Goal: Task Accomplishment & Management: Manage account settings

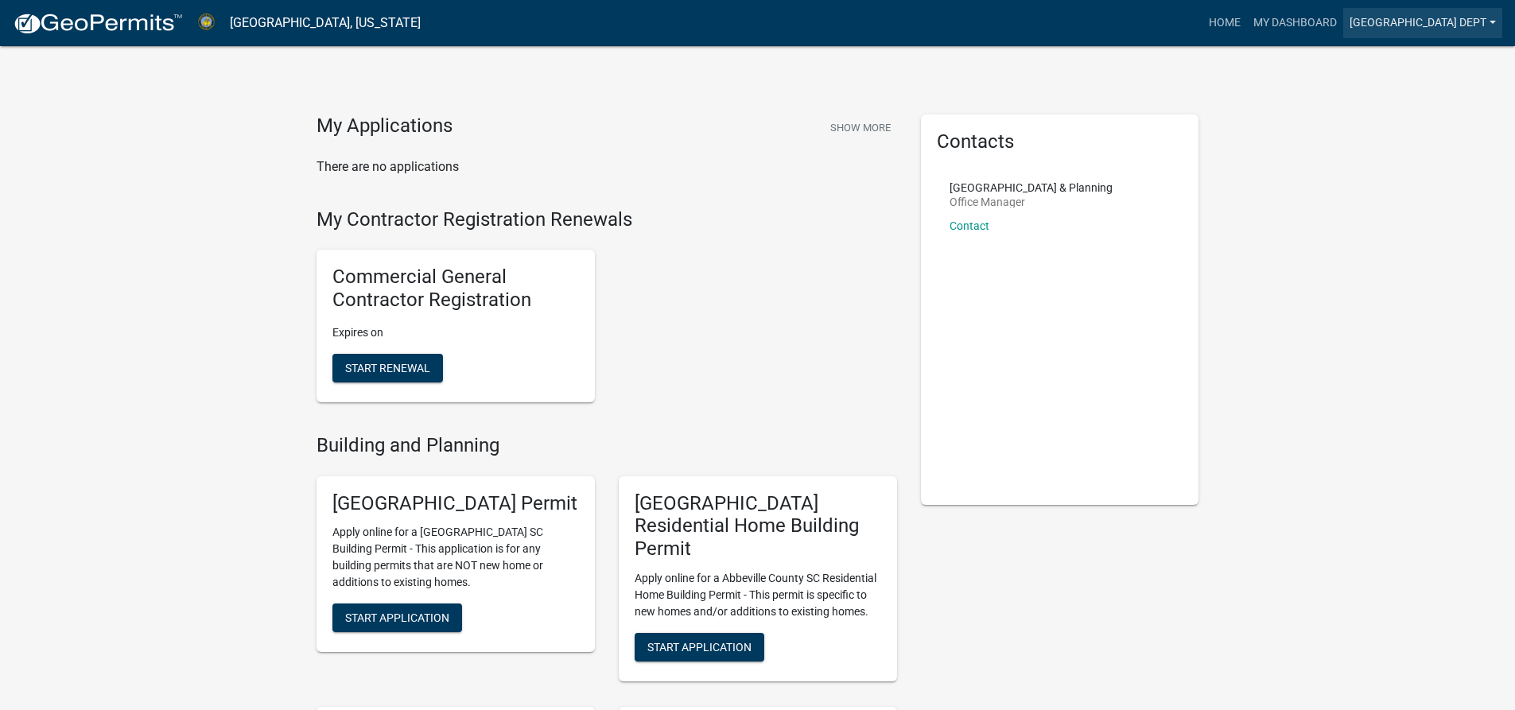
click at [1427, 21] on link "[GEOGRAPHIC_DATA] Dept" at bounding box center [1423, 23] width 159 height 30
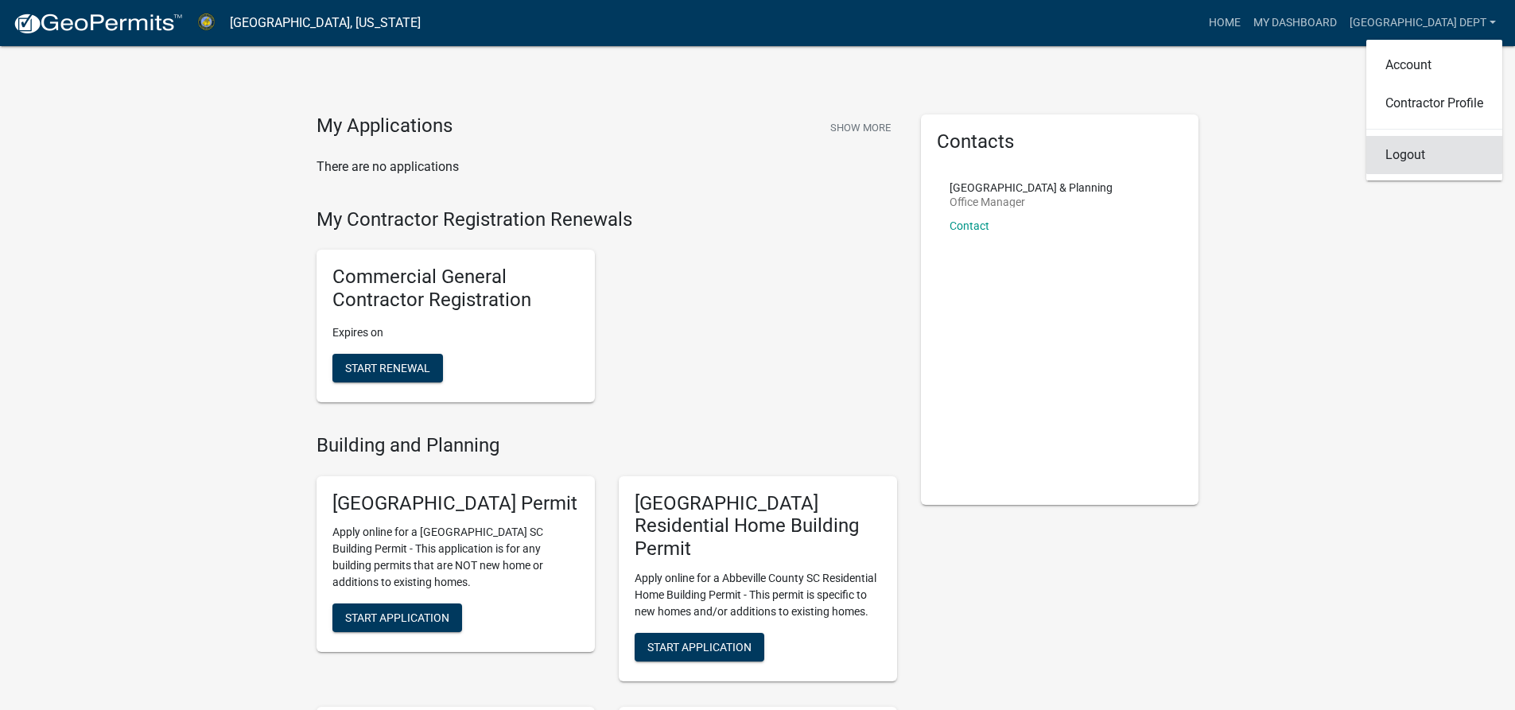
click at [1414, 158] on link "Logout" at bounding box center [1435, 155] width 136 height 38
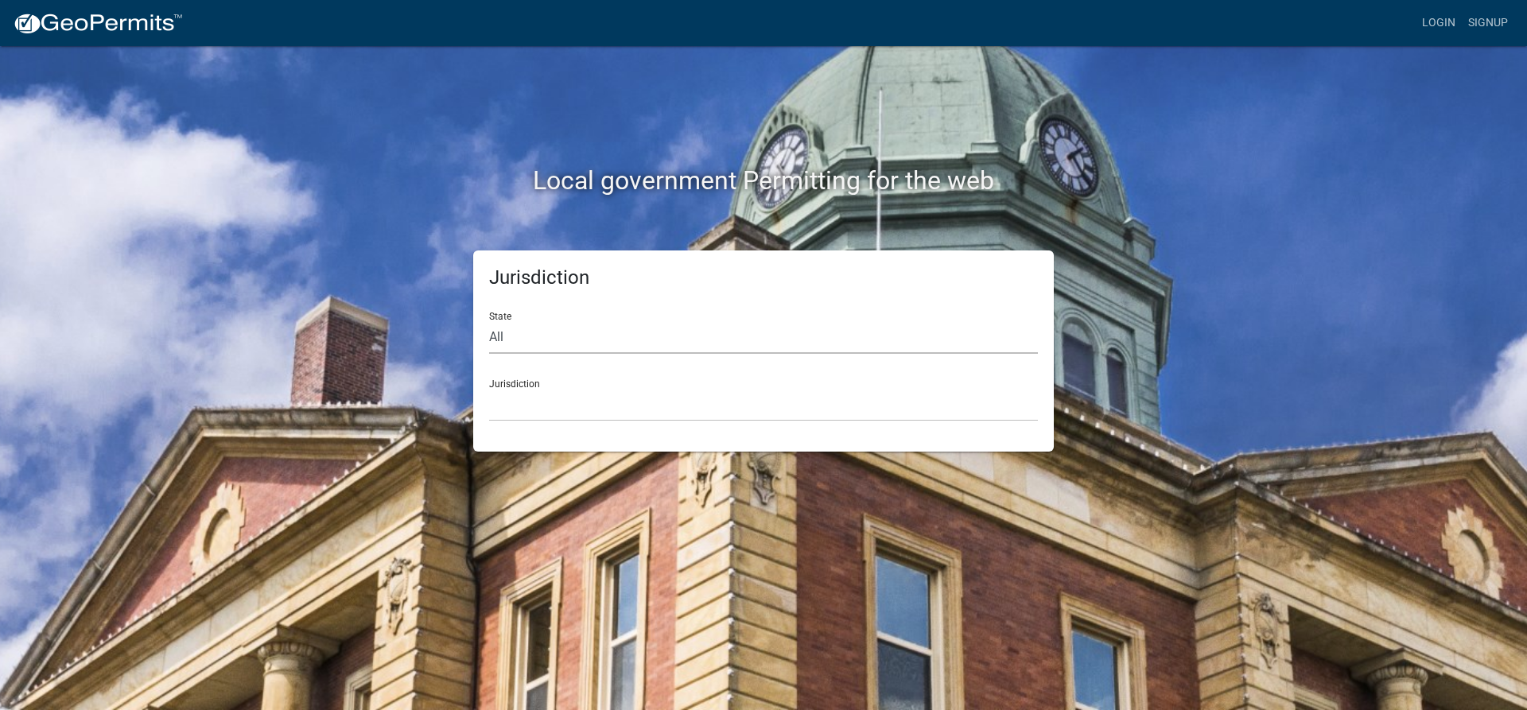
click at [531, 340] on select "All [US_STATE] [US_STATE] [US_STATE] [US_STATE] [US_STATE] [US_STATE] [US_STATE…" at bounding box center [763, 337] width 549 height 33
drag, startPoint x: 1216, startPoint y: 128, endPoint x: 1238, endPoint y: 128, distance: 22.3
click at [1219, 128] on div "Local government Permitting for the web Jurisdiction State All [US_STATE] [US_S…" at bounding box center [763, 355] width 1527 height 710
click at [1439, 18] on link "Login" at bounding box center [1439, 23] width 46 height 30
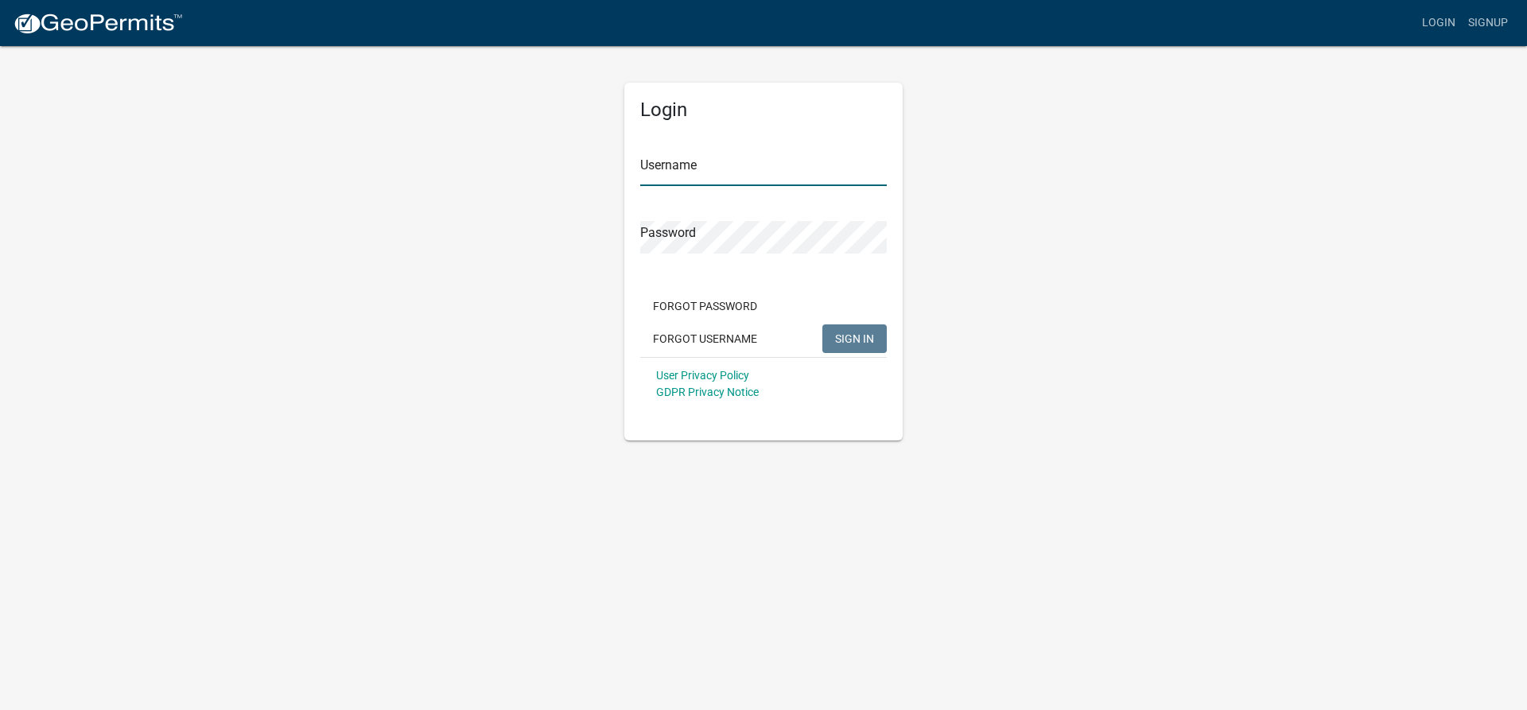
click at [668, 179] on input "Username" at bounding box center [763, 170] width 247 height 33
type input "[EMAIL_ADDRESS][DOMAIN_NAME]"
click at [845, 337] on span "SIGN IN" at bounding box center [854, 338] width 39 height 13
